Goal: Check status: Check status

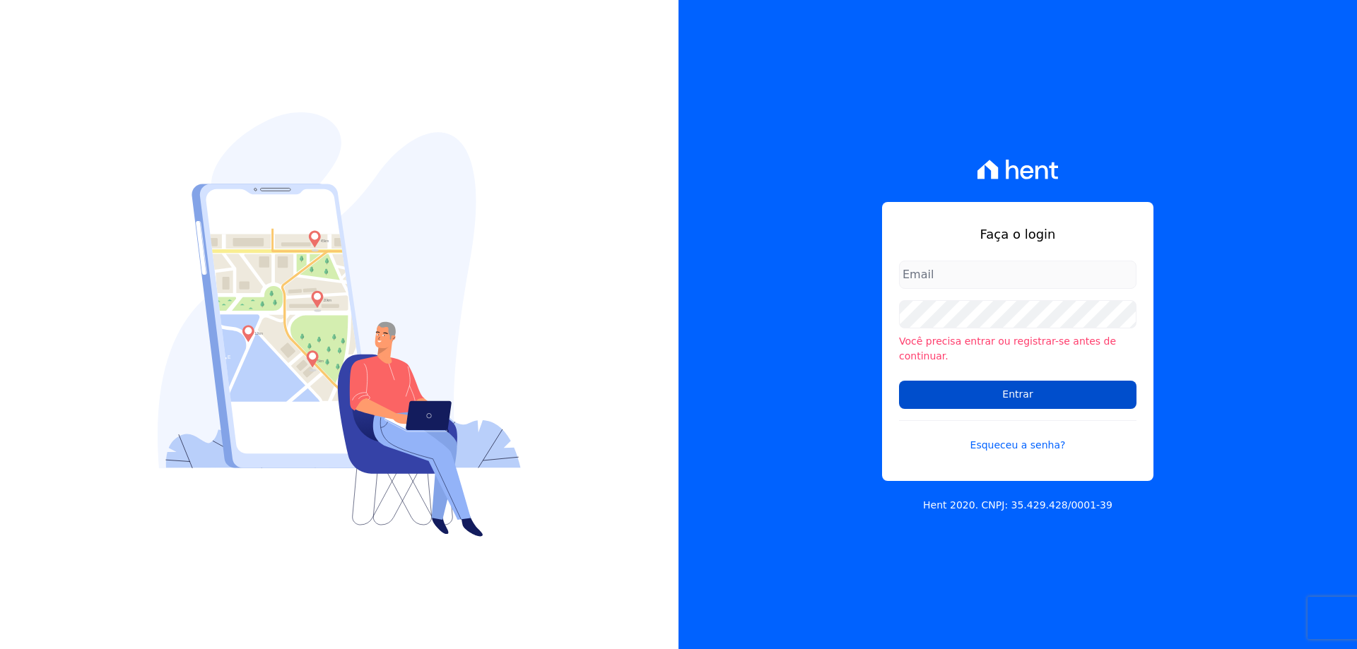
type input "melissa.oliveira@cesariengenharia.com.br"
click at [999, 389] on input "Entrar" at bounding box center [1017, 395] width 237 height 28
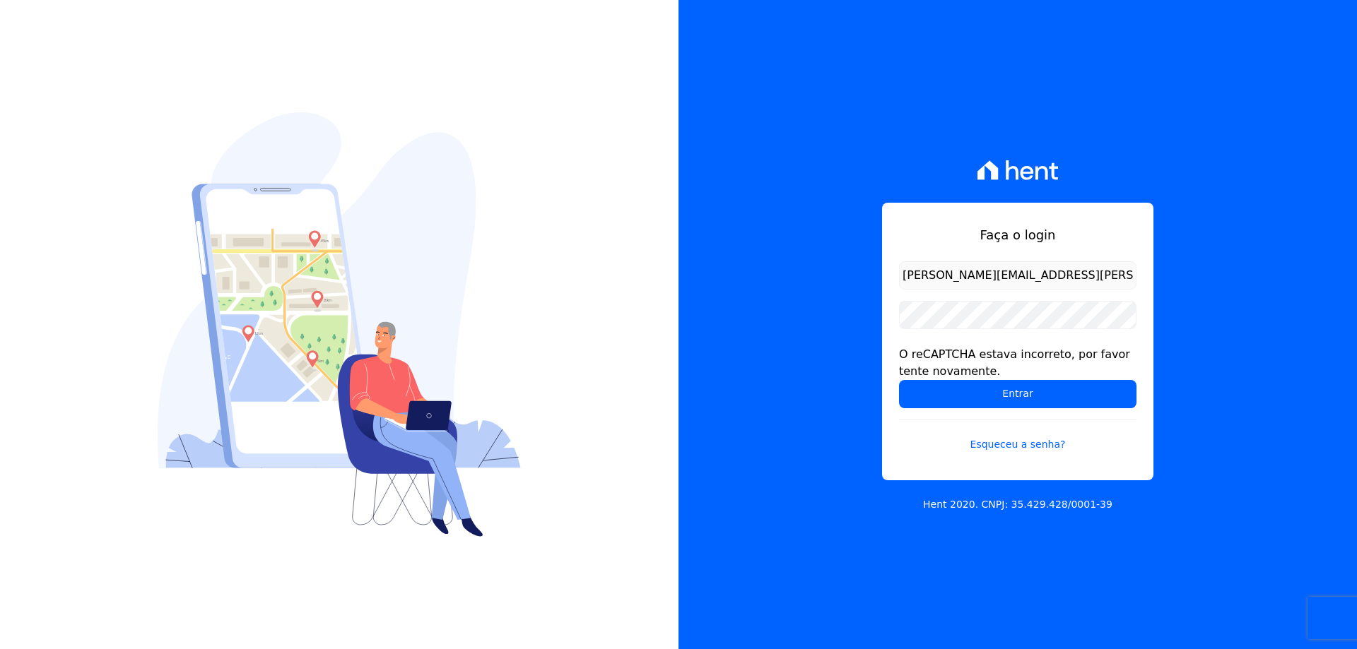
click at [950, 290] on form "melissa.oliveira@cesariengenharia.com.br O reCAPTCHA estava incorreto, por favo…" at bounding box center [1017, 365] width 237 height 208
click at [940, 393] on input "Entrar" at bounding box center [1017, 394] width 237 height 28
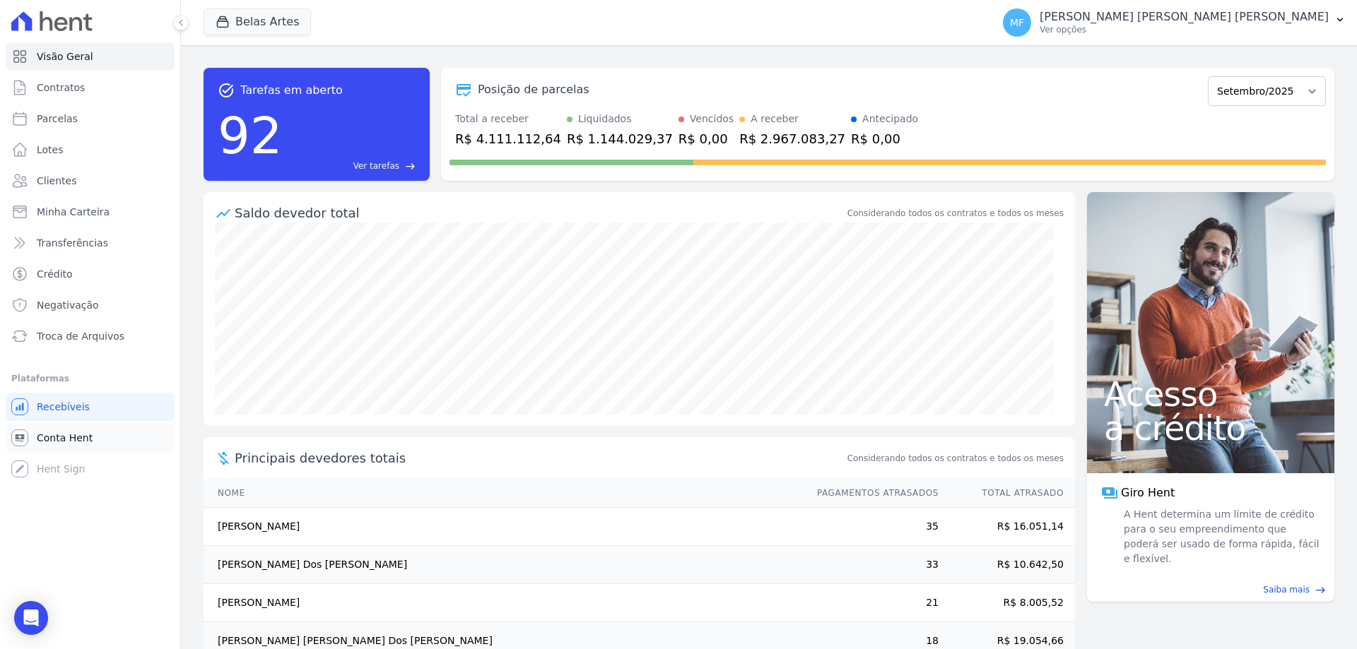
click at [100, 436] on link "Conta Hent" at bounding box center [90, 438] width 169 height 28
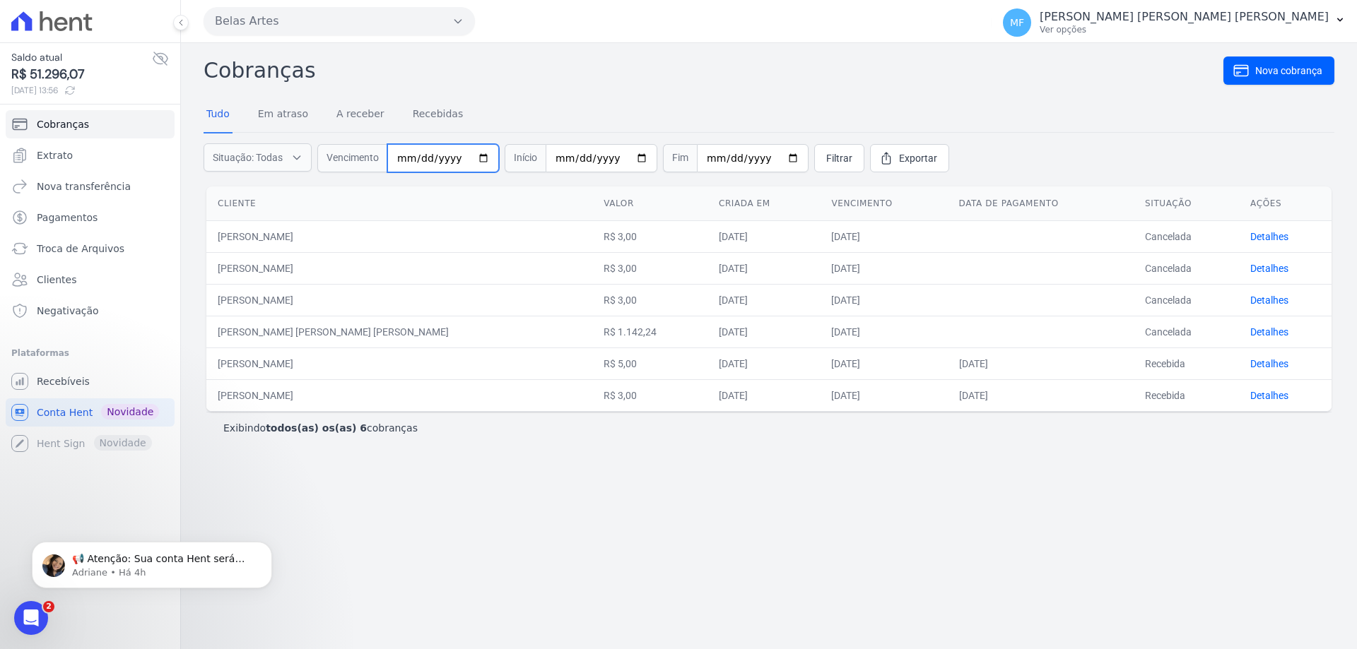
click at [472, 153] on input "date" at bounding box center [443, 158] width 112 height 28
type input "[DATE]"
click at [829, 154] on span "Filtrar" at bounding box center [839, 158] width 26 height 14
click at [0, 0] on div at bounding box center [0, 0] width 0 height 0
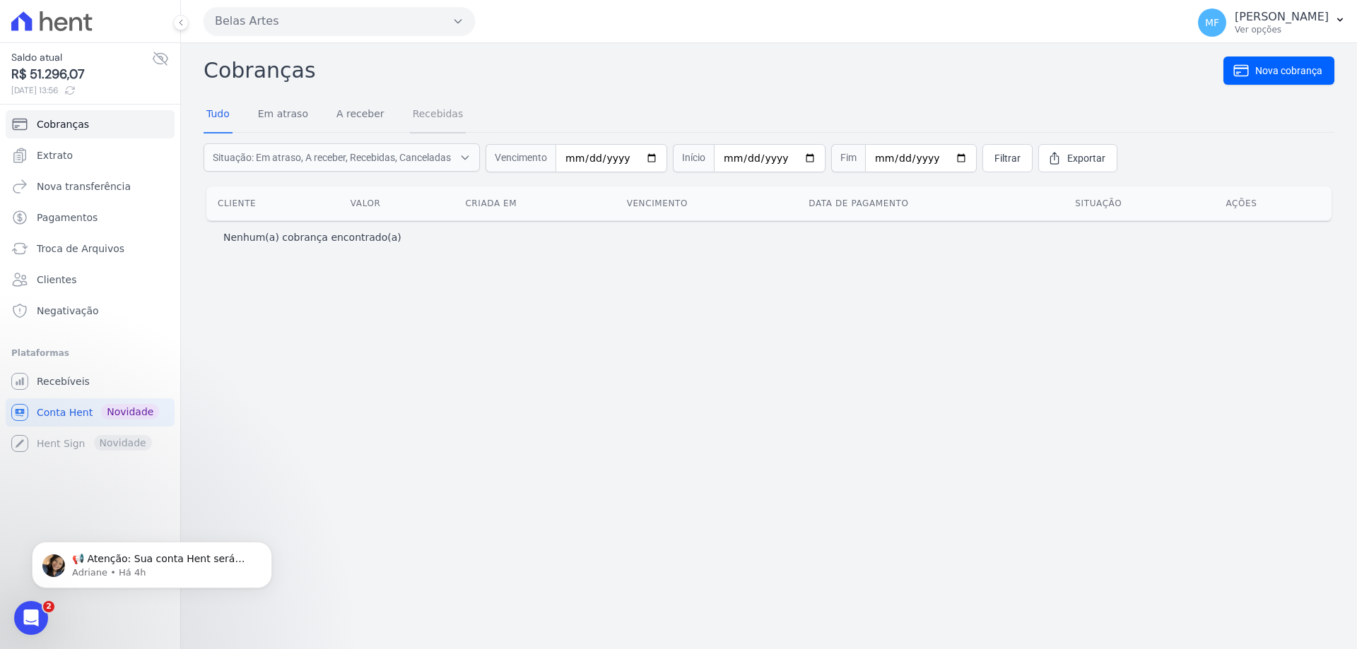
click at [410, 118] on link "Recebidas" at bounding box center [438, 115] width 57 height 37
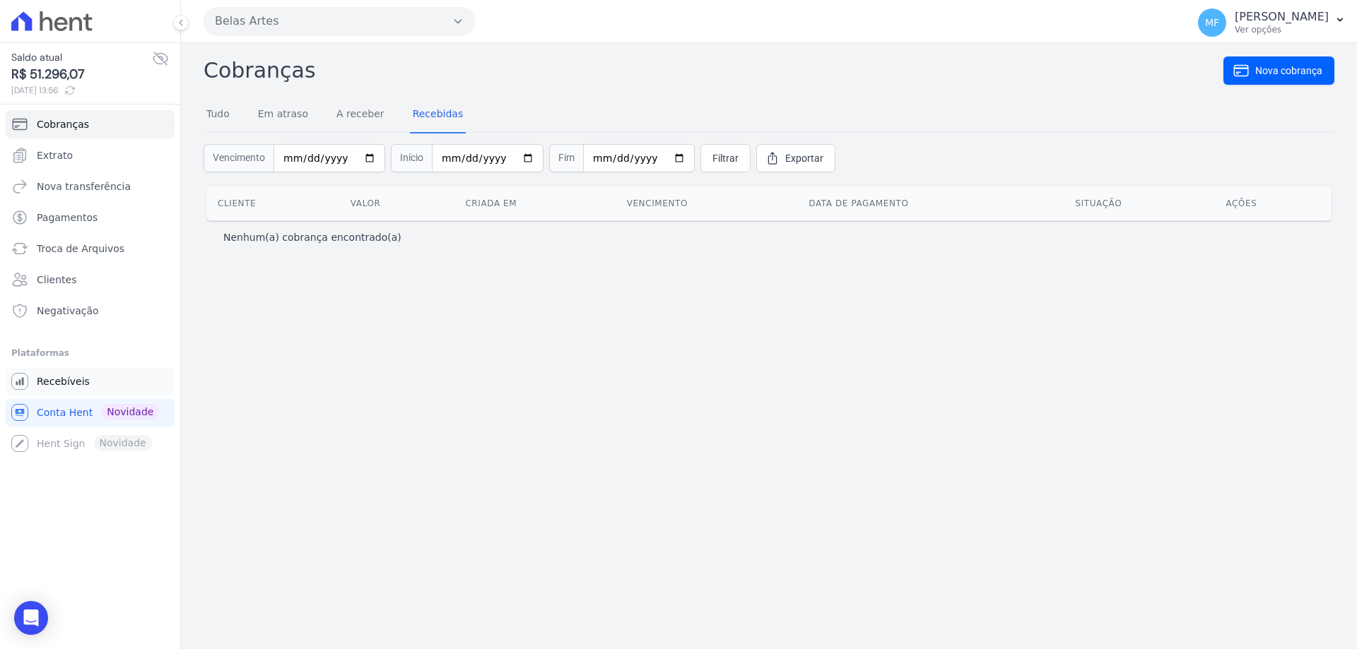
click at [69, 379] on span "Recebíveis" at bounding box center [63, 381] width 53 height 14
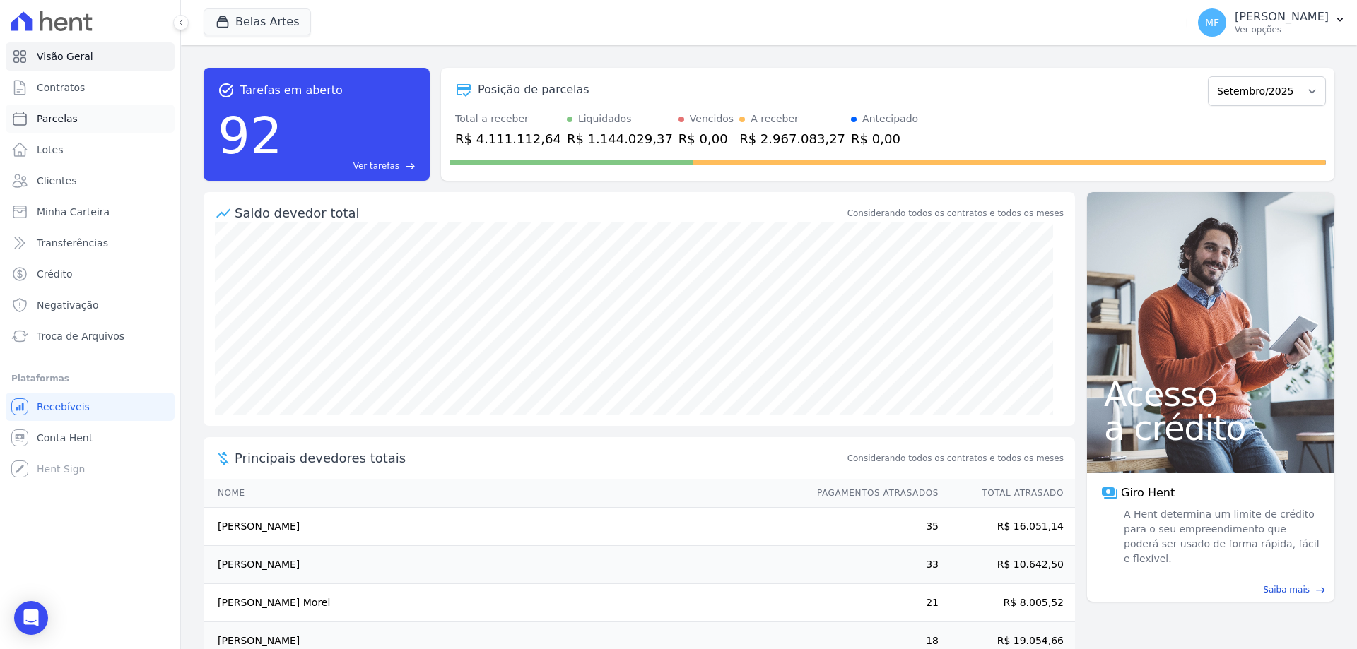
click at [89, 126] on link "Parcelas" at bounding box center [90, 119] width 169 height 28
select select
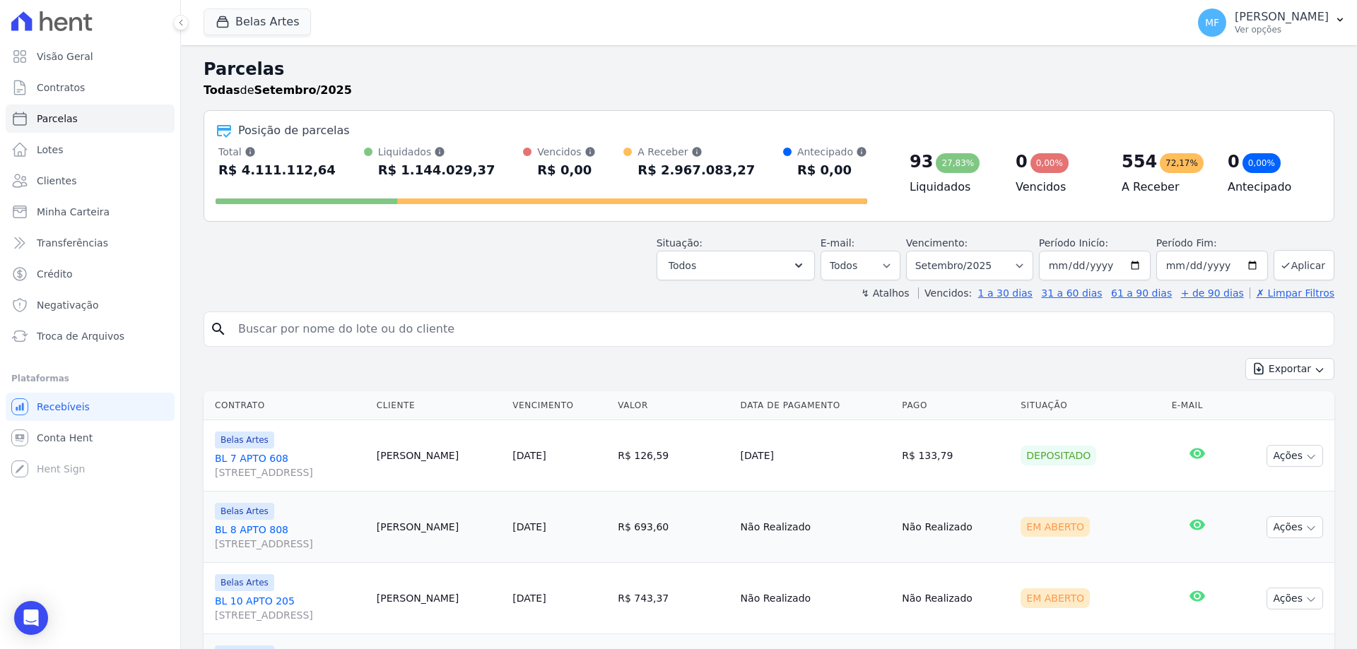
click at [368, 333] on input "search" at bounding box center [779, 329] width 1098 height 28
type input "[PERSON_NAME]"
select select
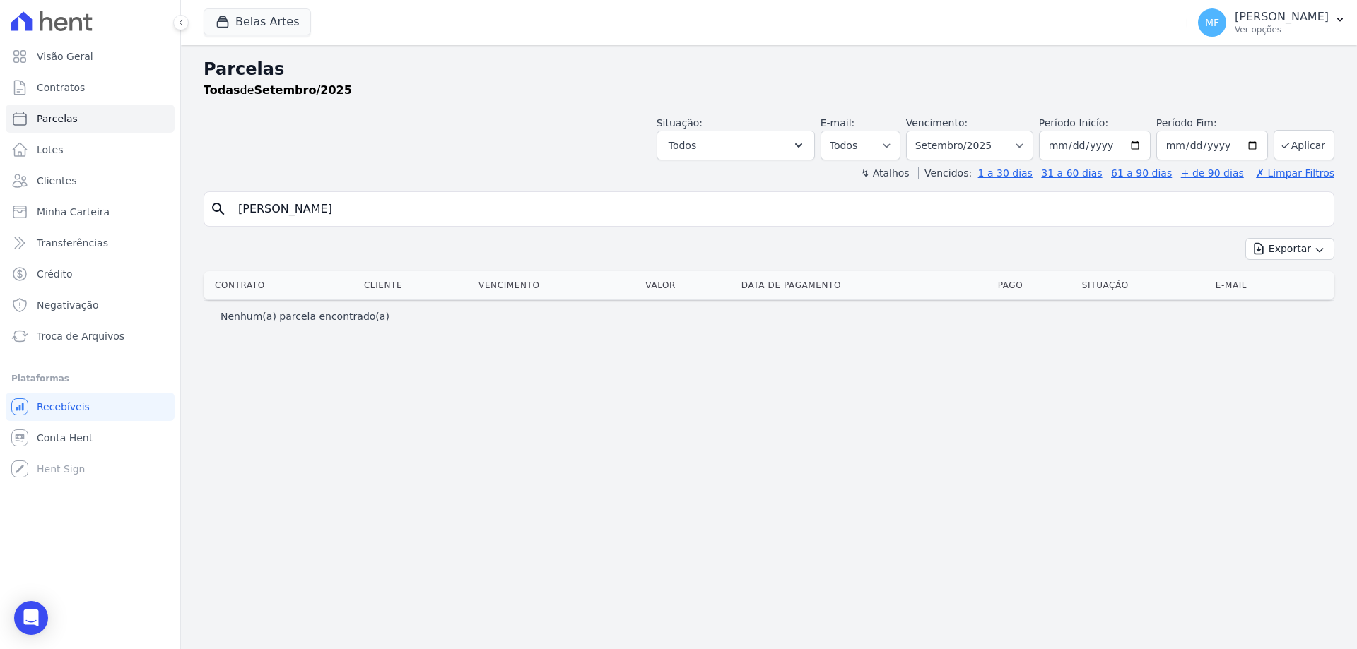
click at [275, 207] on input "[PERSON_NAME]" at bounding box center [779, 209] width 1098 height 28
type input "DANIELLY"
select select
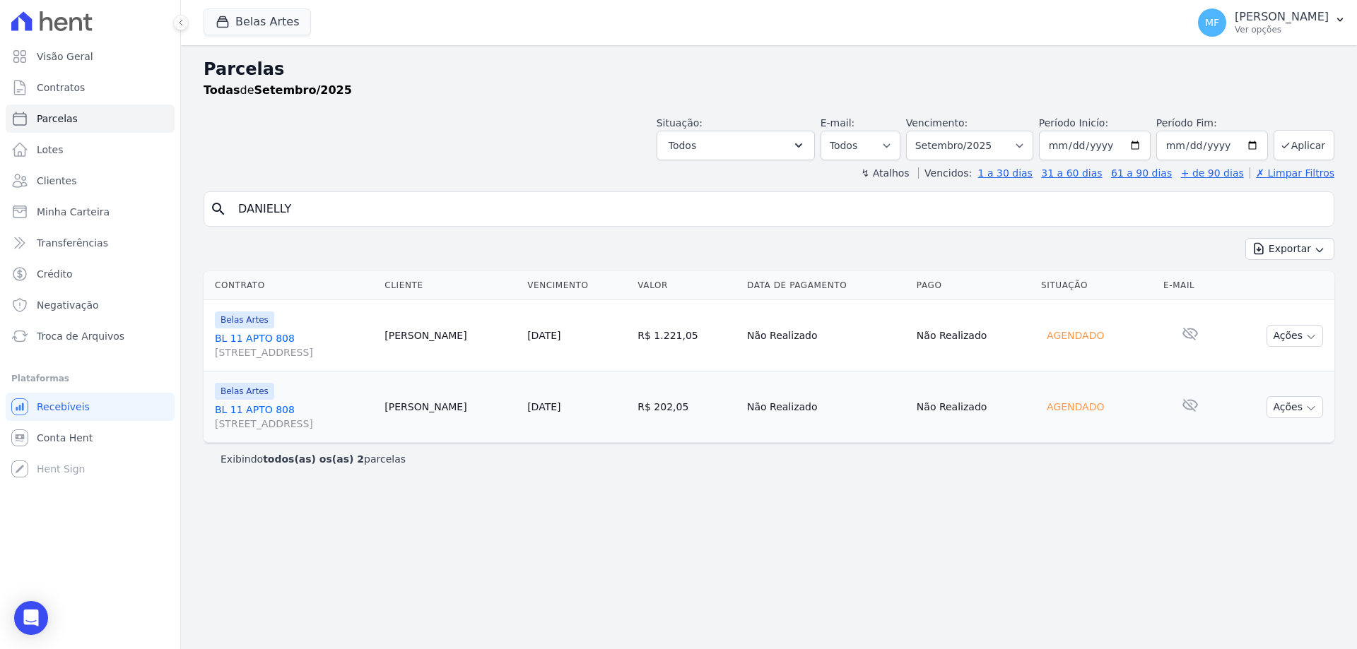
click at [285, 338] on link "[STREET_ADDRESS]" at bounding box center [294, 345] width 158 height 28
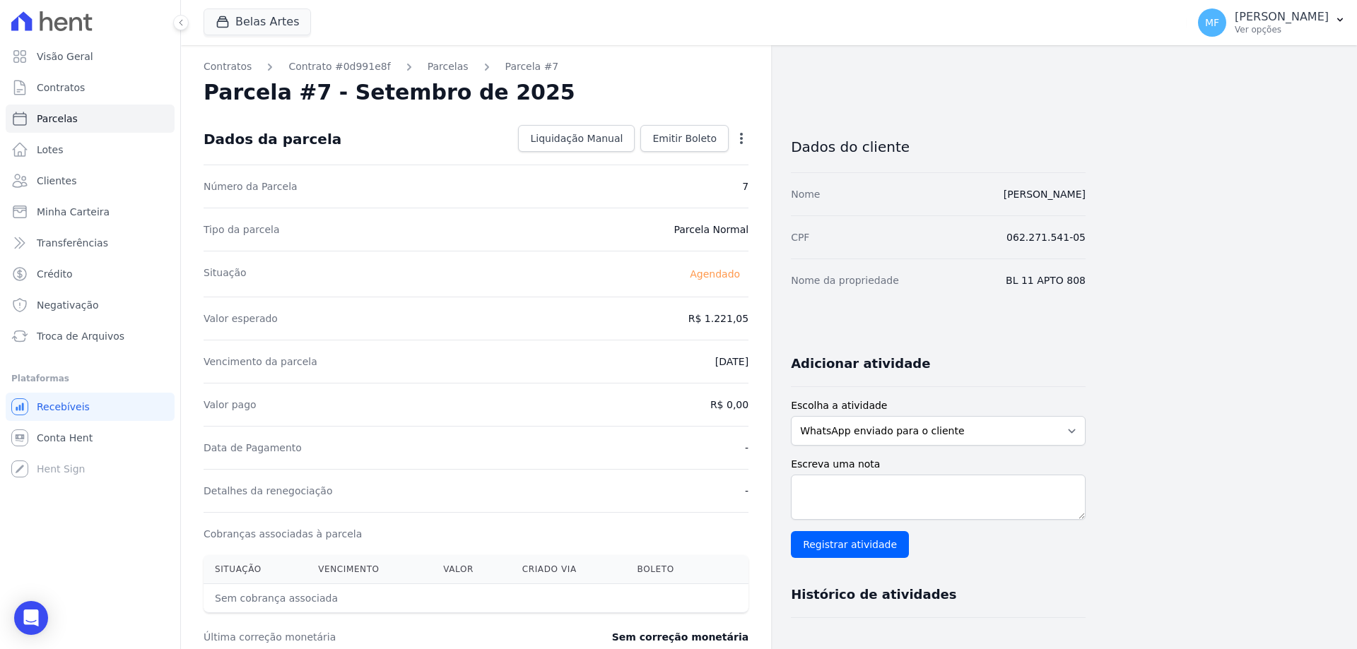
select select
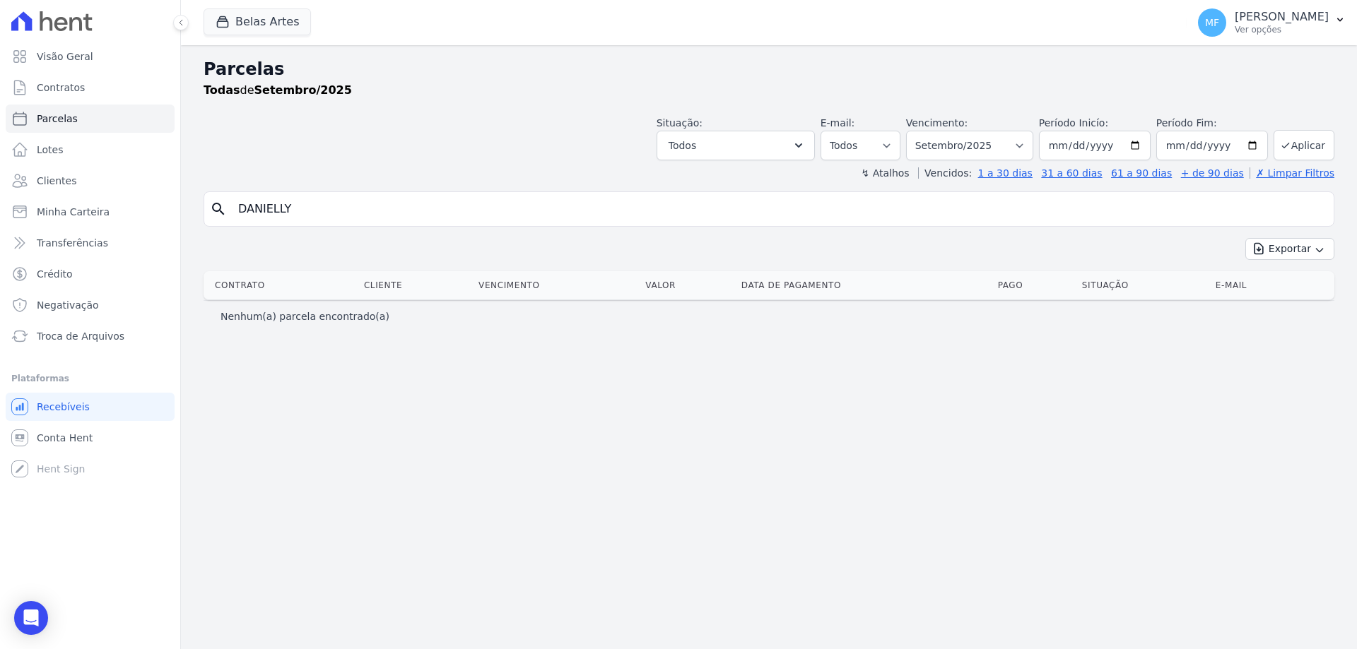
drag, startPoint x: 339, startPoint y: 206, endPoint x: 177, endPoint y: 210, distance: 161.8
click at [177, 210] on div "Visão Geral Contratos [GEOGRAPHIC_DATA] Lotes Clientes Minha Carteira Transferê…" at bounding box center [678, 324] width 1357 height 649
type input "AYUMI"
select select
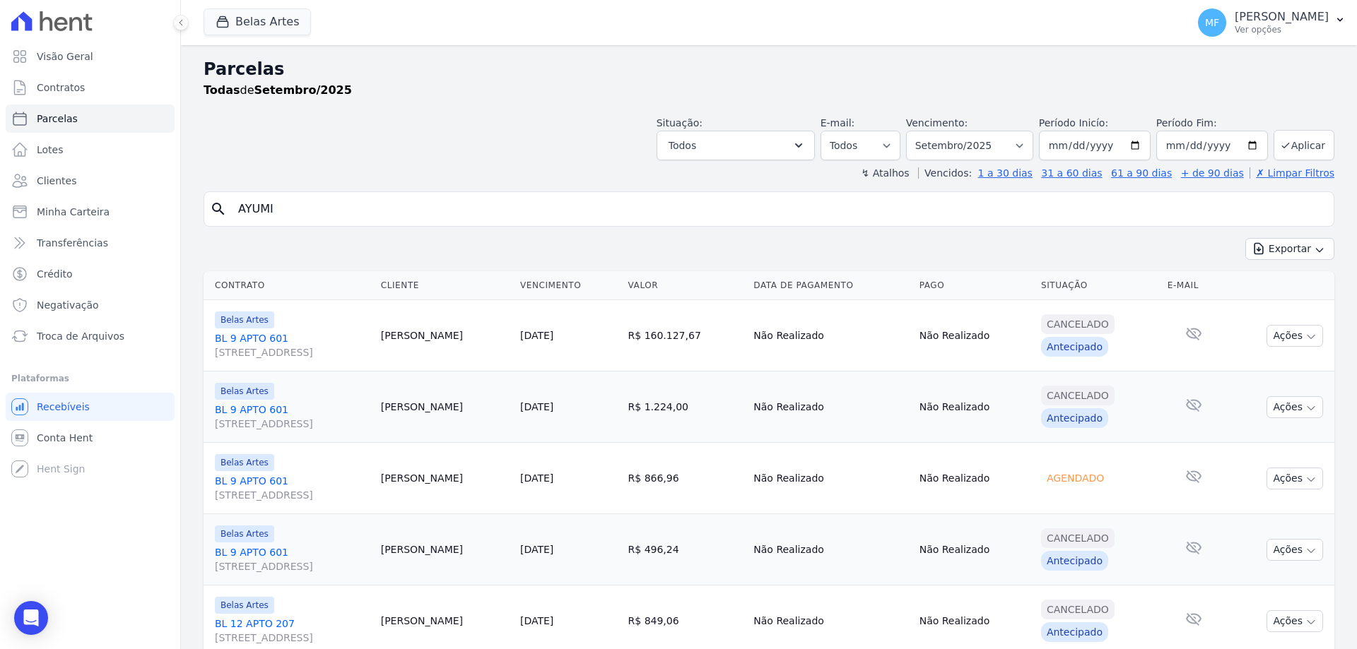
drag, startPoint x: 314, startPoint y: 208, endPoint x: 235, endPoint y: 208, distance: 79.8
click at [235, 208] on input "AYUMI" at bounding box center [779, 209] width 1098 height 28
paste input "[PERSON_NAME]"
type input "[PERSON_NAME]"
select select
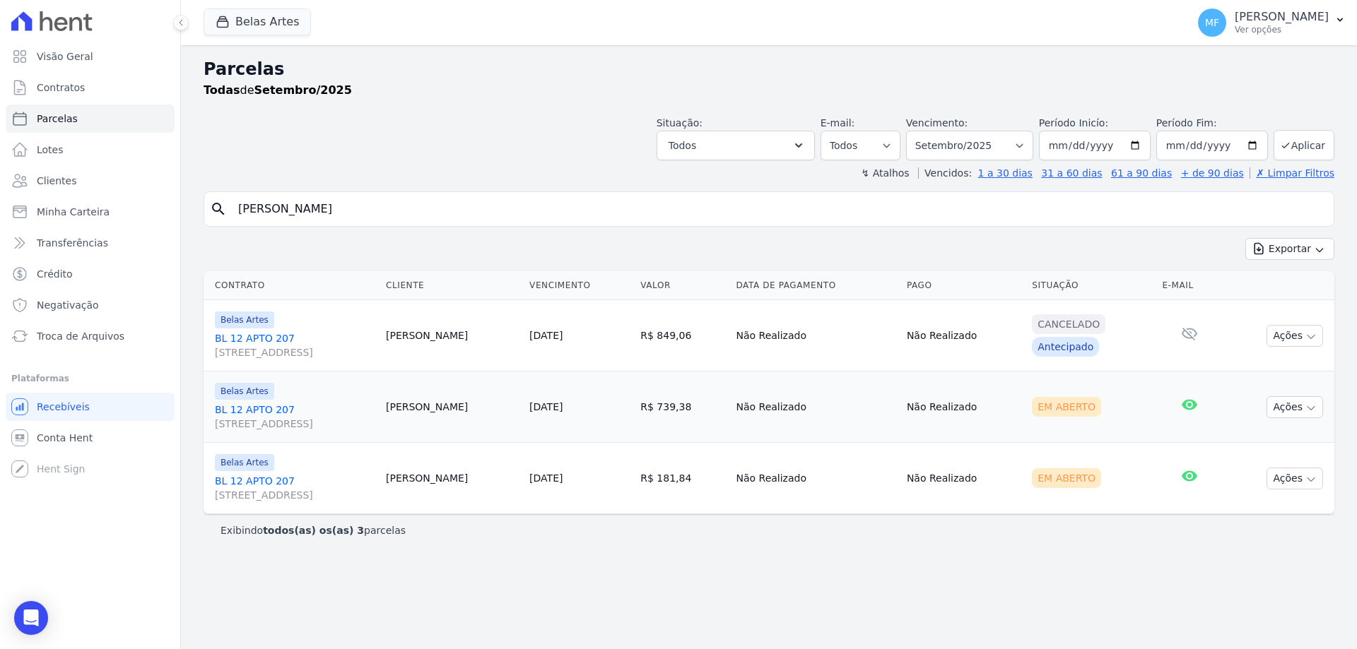
click at [439, 409] on td "[PERSON_NAME]" at bounding box center [451, 407] width 143 height 71
click at [299, 415] on link "[STREET_ADDRESS]" at bounding box center [295, 417] width 160 height 28
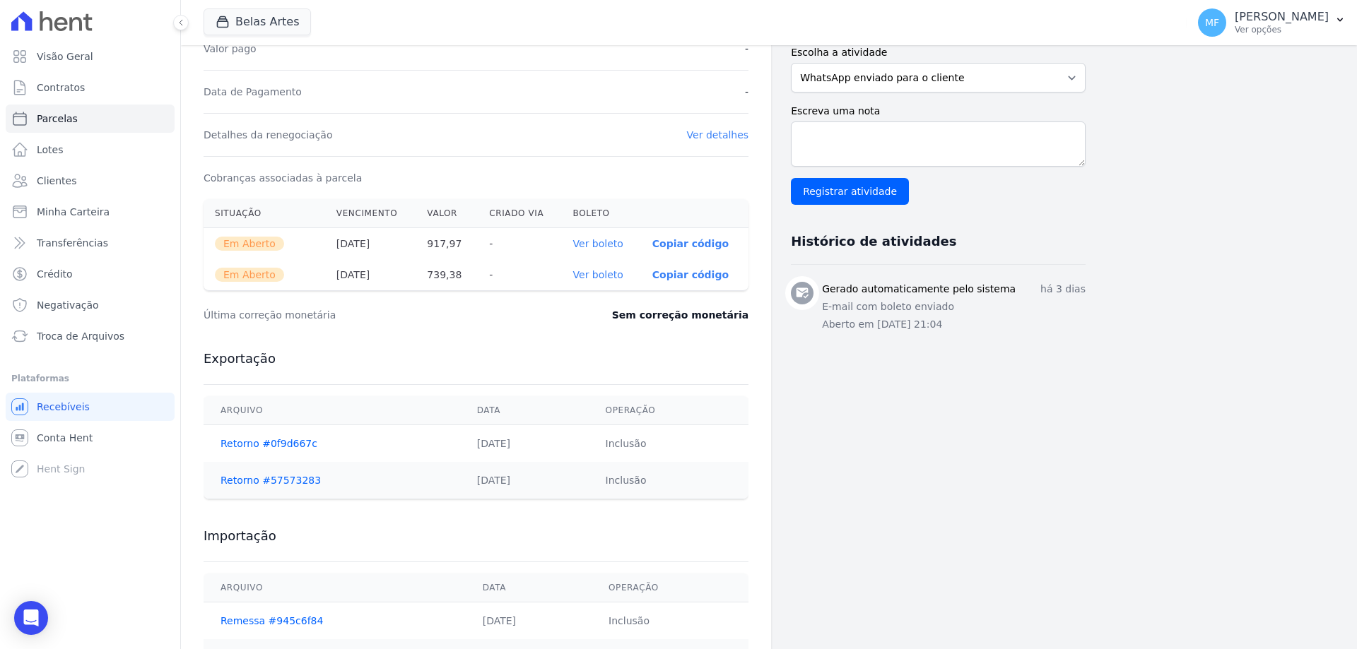
scroll to position [420, 0]
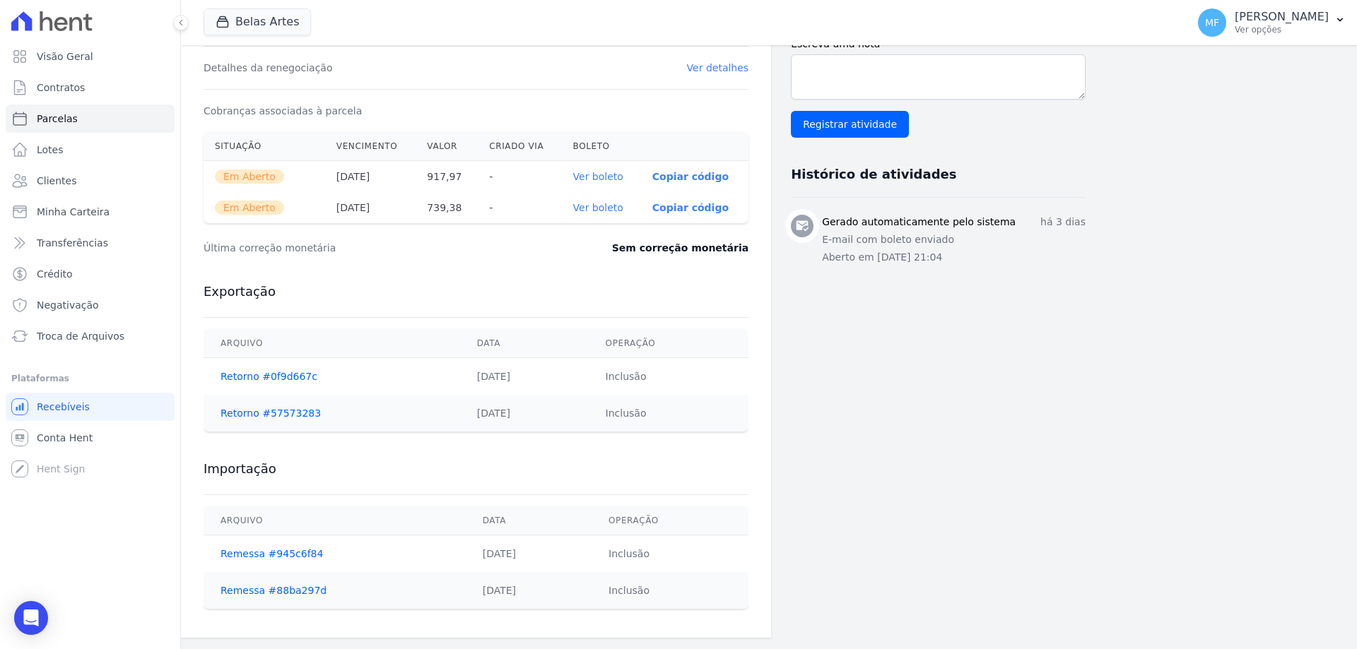
drag, startPoint x: 433, startPoint y: 172, endPoint x: 474, endPoint y: 172, distance: 41.0
click at [474, 172] on th "917,97" at bounding box center [446, 177] width 62 height 32
drag, startPoint x: 435, startPoint y: 203, endPoint x: 461, endPoint y: 203, distance: 26.1
click at [461, 203] on th "739,38" at bounding box center [446, 207] width 62 height 31
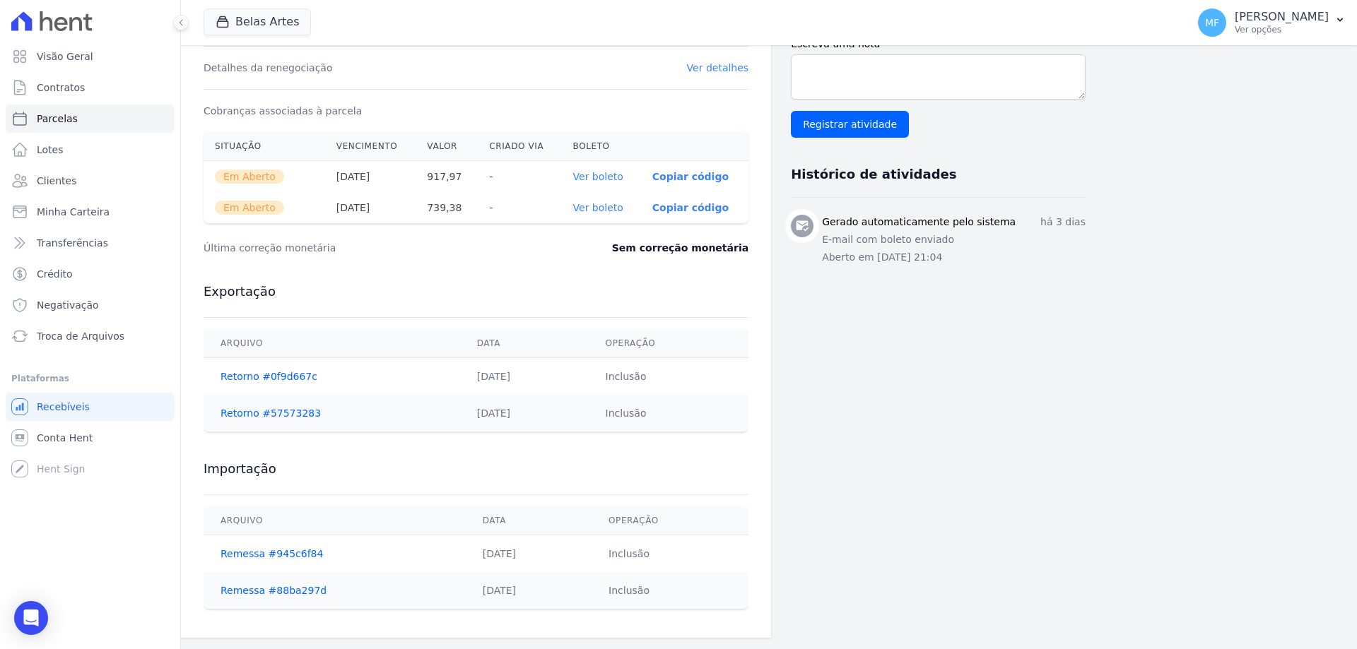
click at [420, 624] on div "Contratos Contrato #1d14d87e [GEOGRAPHIC_DATA] Parcela #6 [GEOGRAPHIC_DATA] #6 …" at bounding box center [476, 131] width 590 height 1013
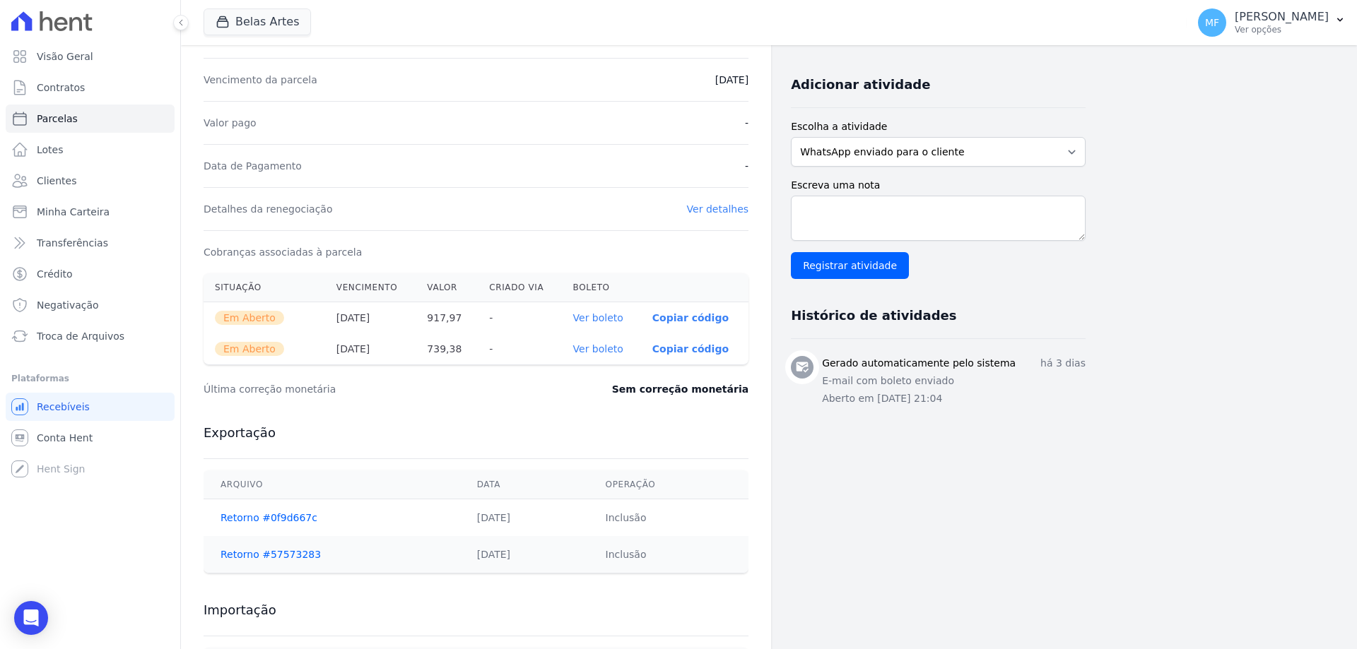
click at [597, 317] on link "Ver boleto" at bounding box center [598, 317] width 50 height 11
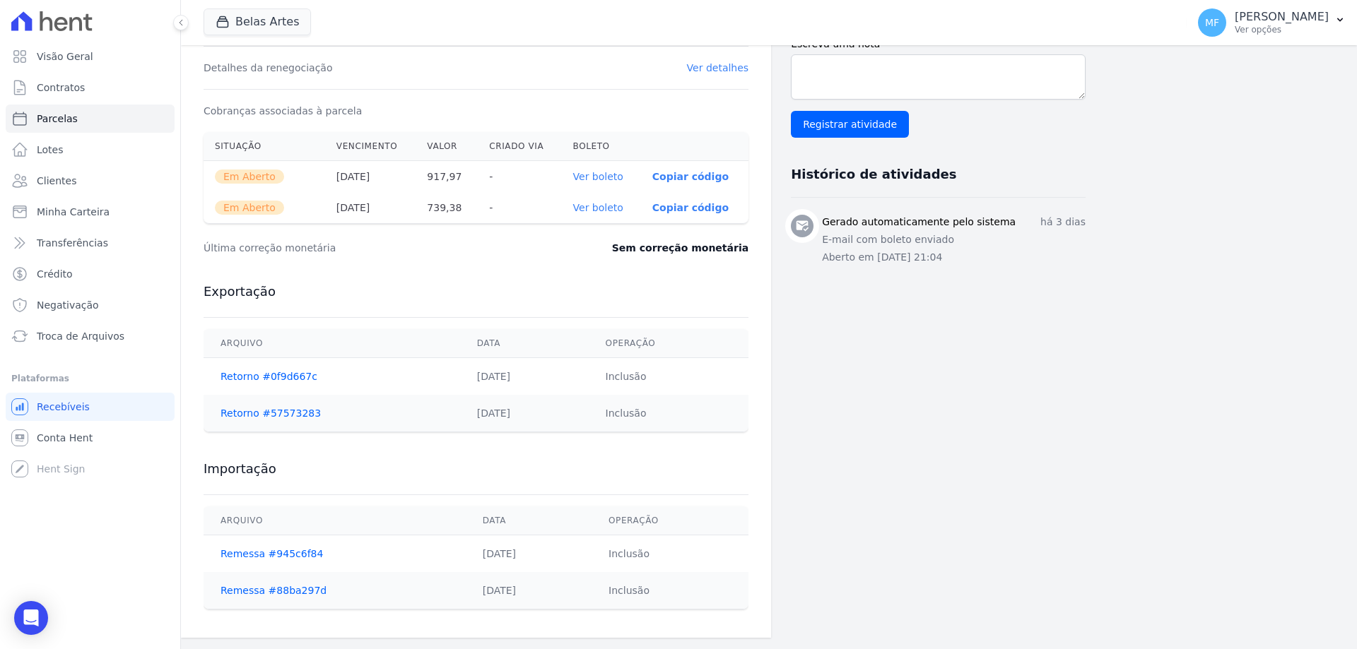
drag, startPoint x: 487, startPoint y: 370, endPoint x: 507, endPoint y: 370, distance: 20.5
click at [507, 370] on td "[DATE]" at bounding box center [524, 376] width 129 height 37
drag, startPoint x: 467, startPoint y: 551, endPoint x: 513, endPoint y: 552, distance: 45.9
click at [509, 557] on td "[DATE]" at bounding box center [529, 554] width 126 height 37
click at [459, 459] on div "Importação [GEOGRAPHIC_DATA] Data Operação Remessa #945c6f84 [DATE] Inclusão Re…" at bounding box center [475, 535] width 545 height 177
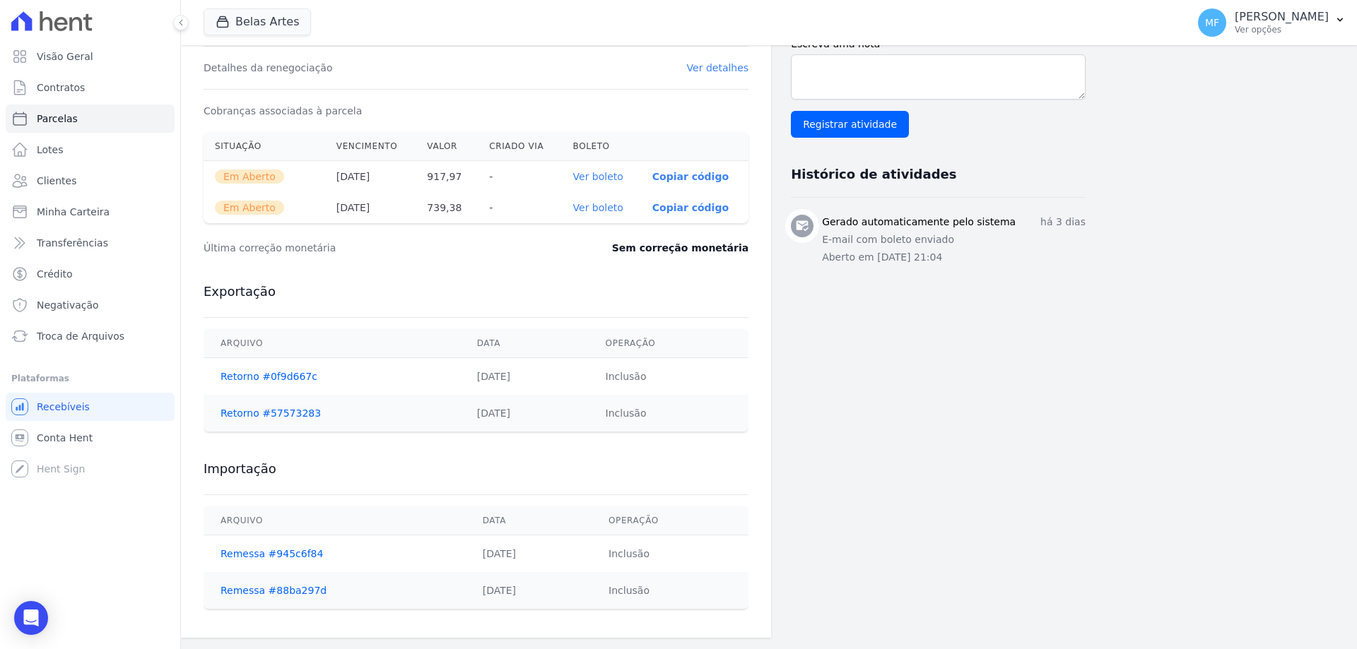
drag, startPoint x: 448, startPoint y: 411, endPoint x: 529, endPoint y: 420, distance: 81.0
click at [529, 420] on td "[DATE]" at bounding box center [524, 413] width 129 height 37
click at [349, 183] on th "[DATE]" at bounding box center [370, 177] width 91 height 32
click at [359, 180] on th "[DATE]" at bounding box center [370, 177] width 91 height 32
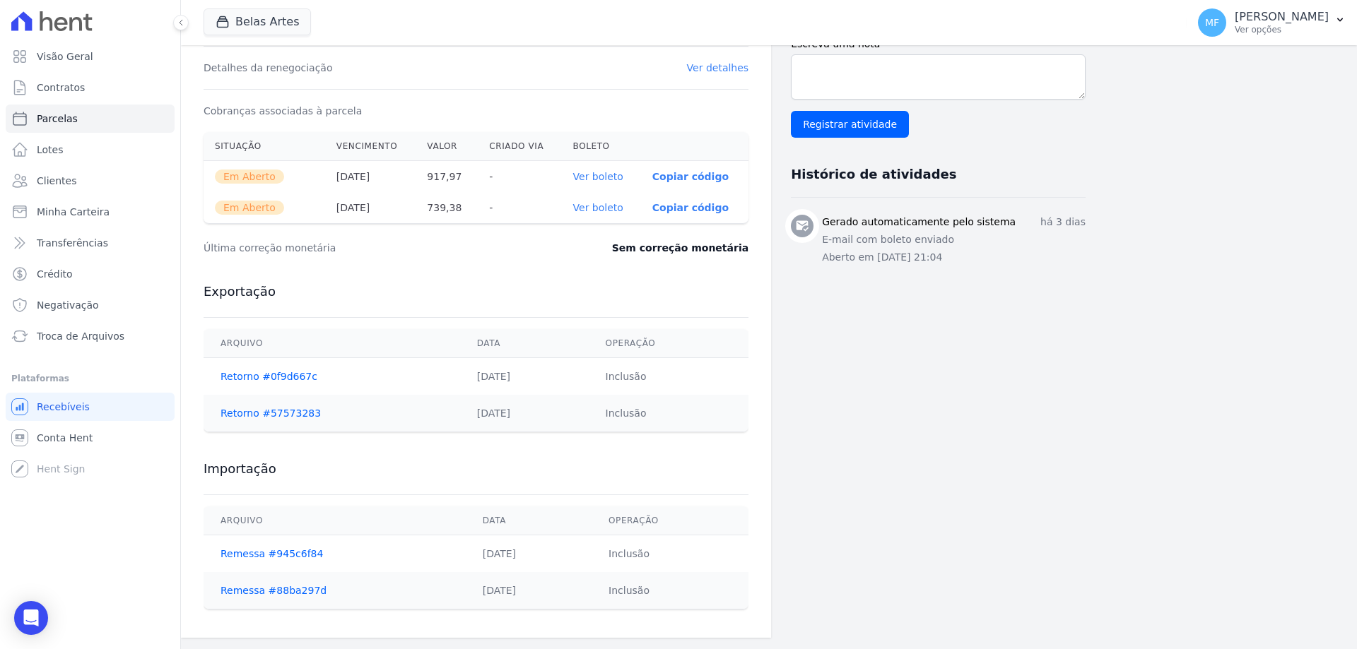
click at [396, 175] on th "[DATE]" at bounding box center [370, 177] width 91 height 32
click at [466, 172] on th "917,97" at bounding box center [446, 177] width 62 height 32
click at [478, 183] on th "917,97" at bounding box center [446, 177] width 62 height 32
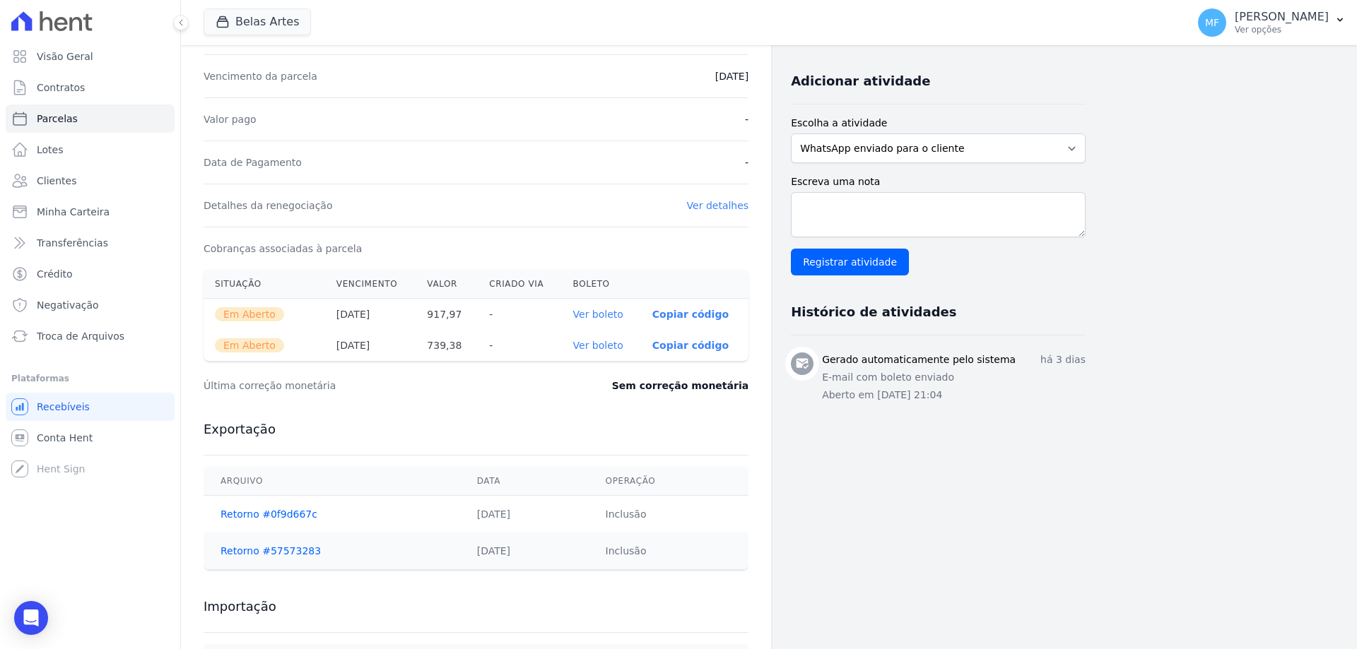
scroll to position [353, 0]
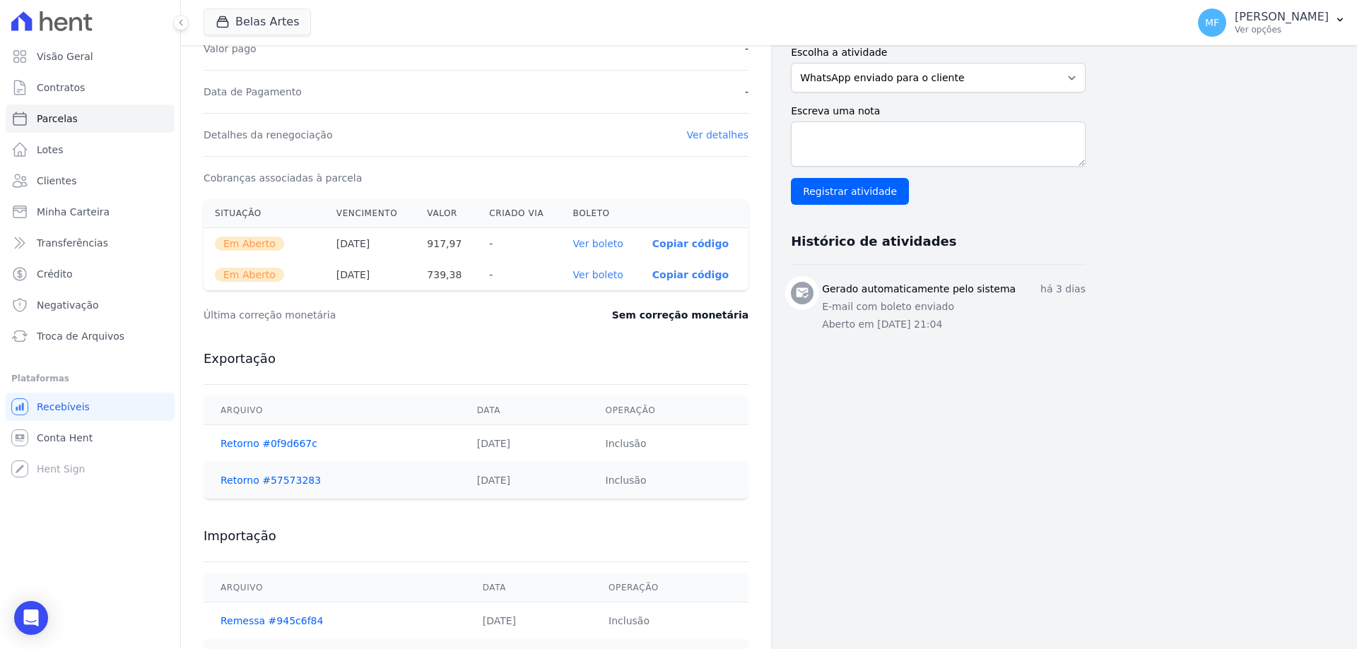
click at [603, 240] on link "Ver boleto" at bounding box center [598, 243] width 50 height 11
click at [400, 242] on th "[DATE]" at bounding box center [370, 244] width 91 height 32
click at [379, 264] on th "[DATE]" at bounding box center [370, 274] width 91 height 31
click at [371, 257] on th "[DATE]" at bounding box center [370, 244] width 91 height 32
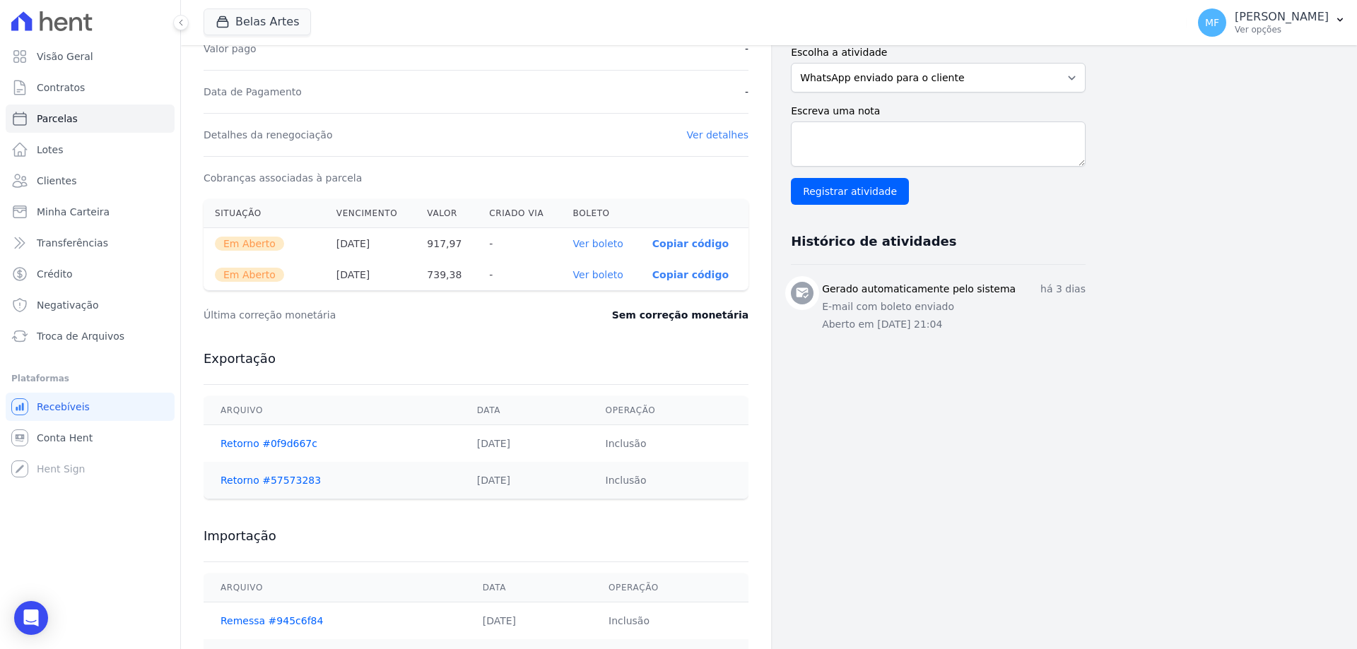
click at [366, 259] on tbody "Em Aberto [DATE] 917,97 - Ver boleto 00190.00009 03351.033000 00593.488174 9 12…" at bounding box center [475, 259] width 545 height 63
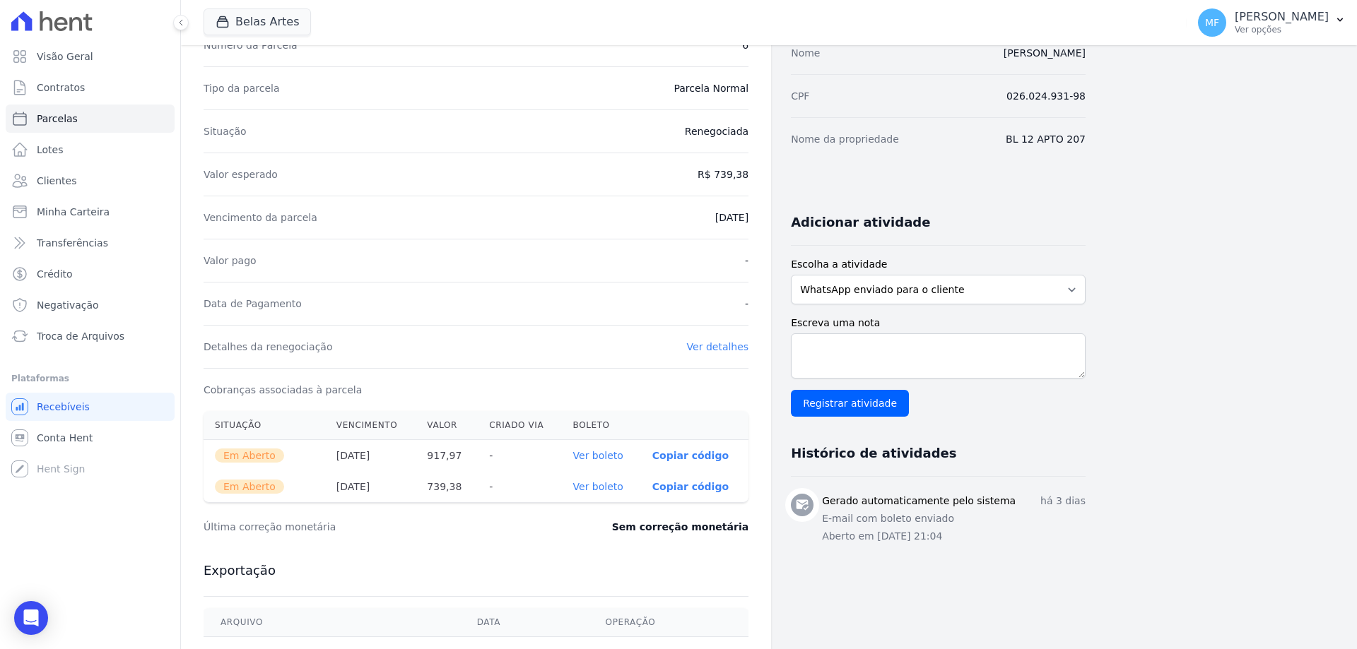
scroll to position [0, 0]
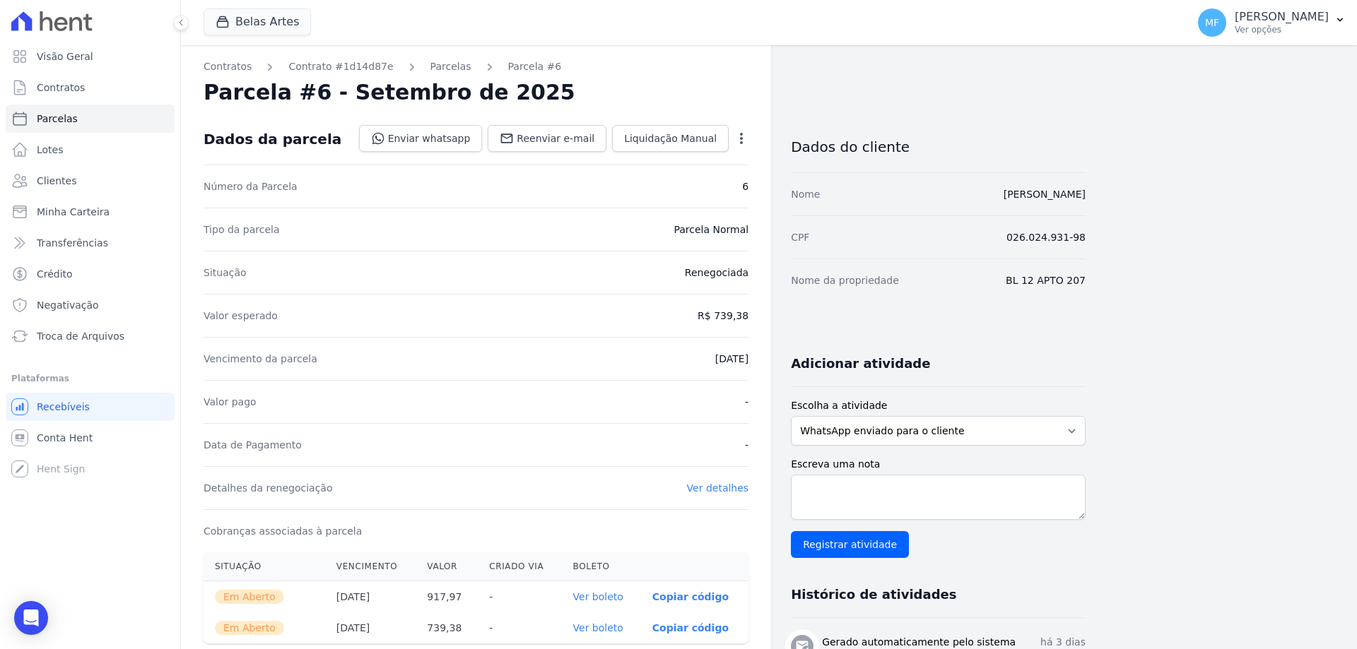
click at [740, 136] on icon "button" at bounding box center [741, 138] width 14 height 14
click at [924, 258] on div "CPF 026.024.931-98" at bounding box center [938, 237] width 295 height 43
click at [742, 136] on icon "button" at bounding box center [741, 138] width 14 height 14
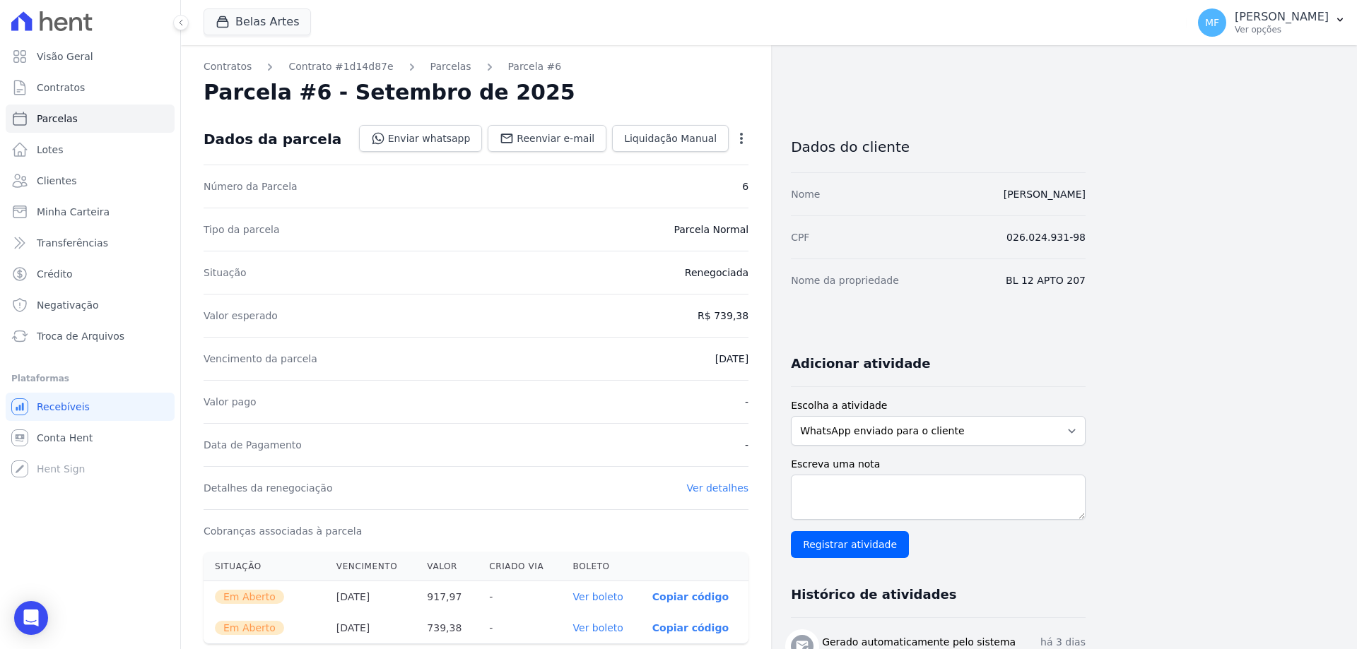
click at [742, 136] on icon "button" at bounding box center [741, 138] width 14 height 14
click at [856, 323] on div "Dados do cliente Nome [PERSON_NAME] CPF 026.024.931-98 Nome da propriedade BL 1…" at bounding box center [938, 580] width 295 height 934
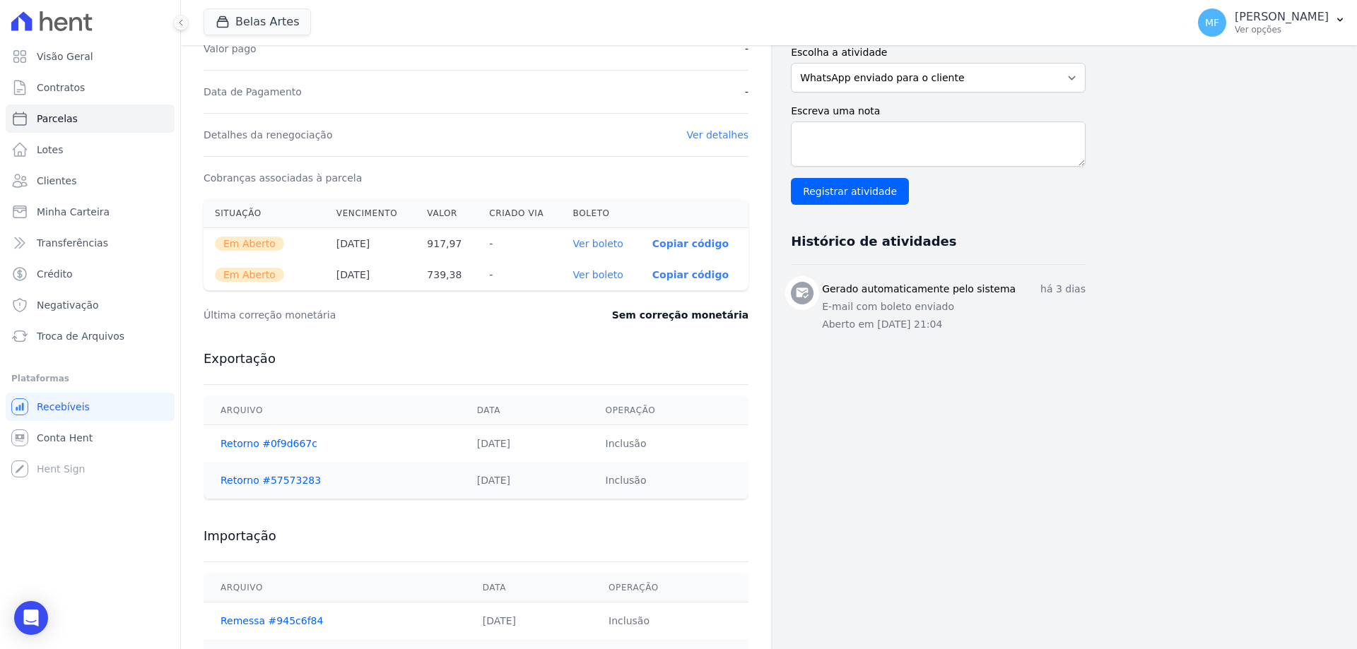
scroll to position [420, 0]
